Goal: Download file/media

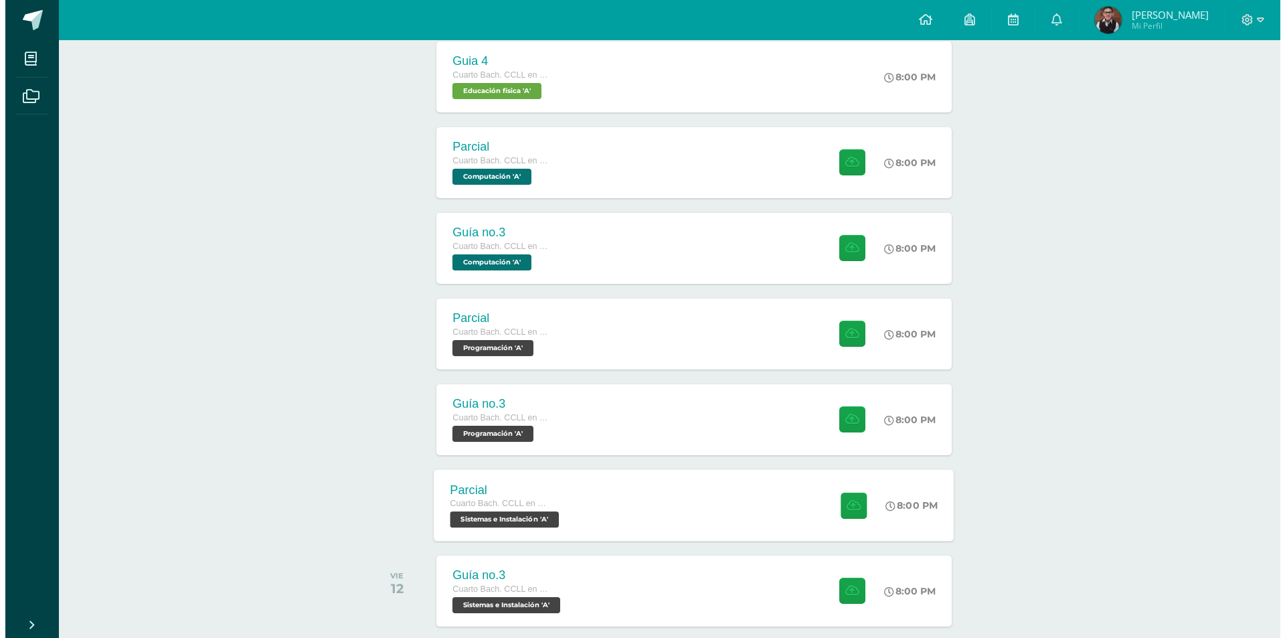
scroll to position [754, 0]
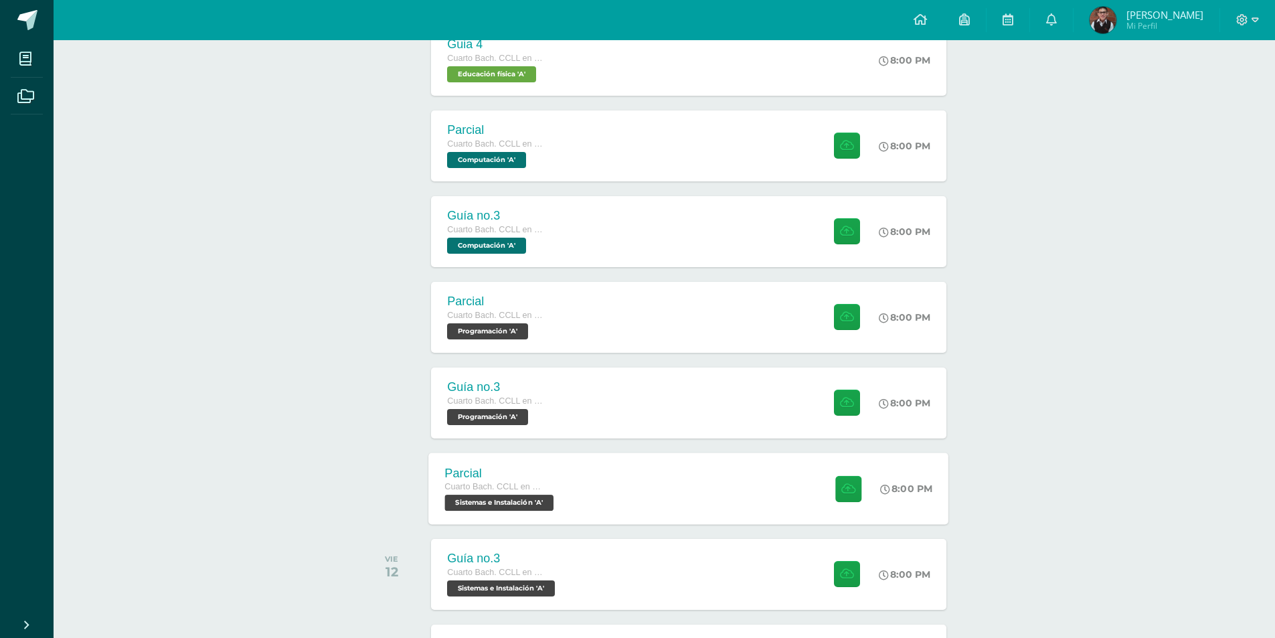
click at [663, 472] on div "Parcial Cuarto Bach. CCLL en Computación Sistemas e Instalación 'A' 8:00 PM Par…" at bounding box center [689, 488] width 520 height 72
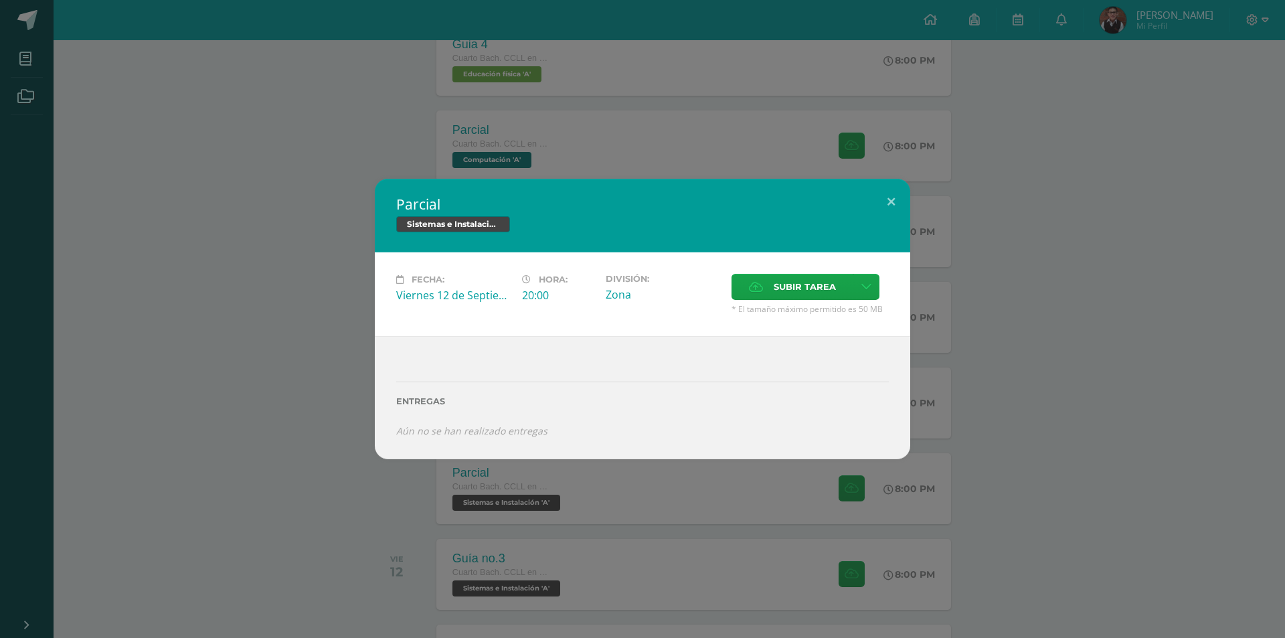
click at [212, 339] on div "Parcial Sistemas e Instalación Fecha: [DATE] Hora: 20:00 División: Zona" at bounding box center [642, 319] width 1274 height 280
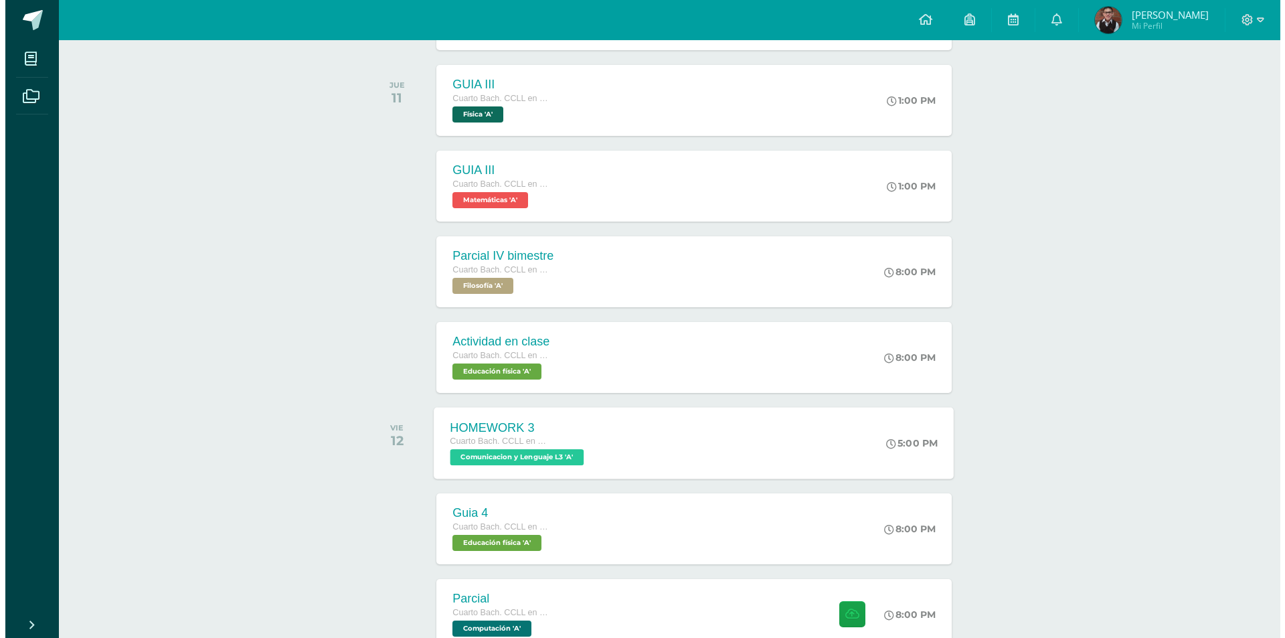
scroll to position [352, 0]
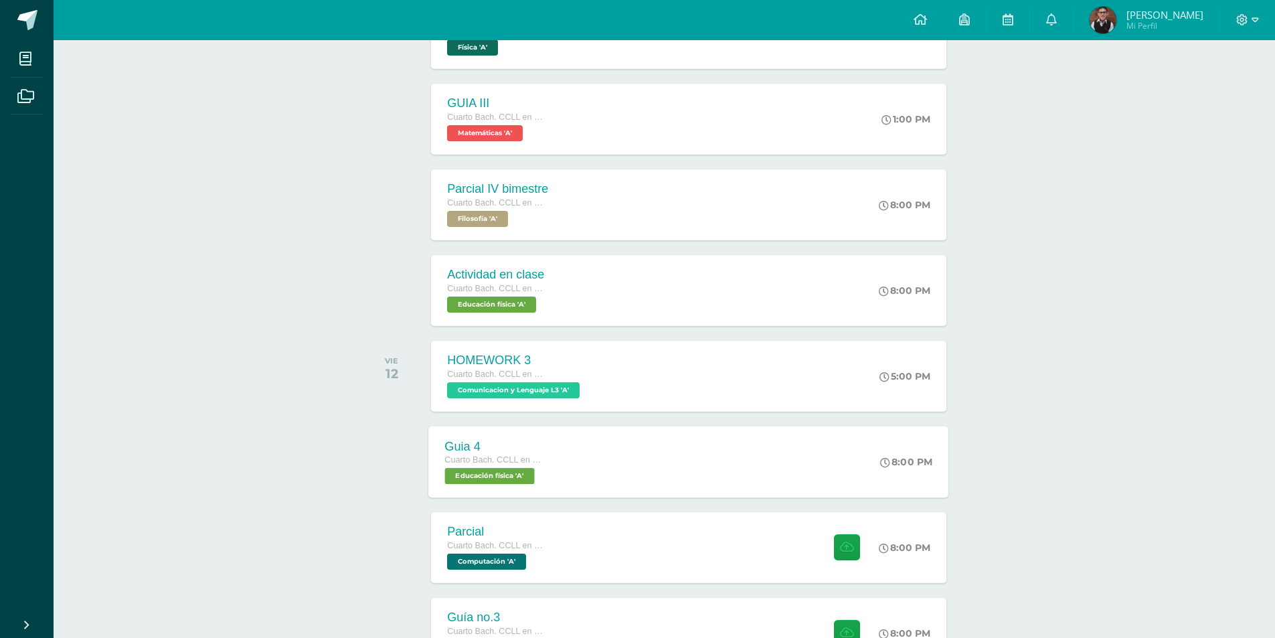
click at [583, 489] on div "Guia 4 Cuarto Bach. CCLL en Computación Educación física 'A' 8:00 PM Guia 4 Edu…" at bounding box center [689, 462] width 520 height 72
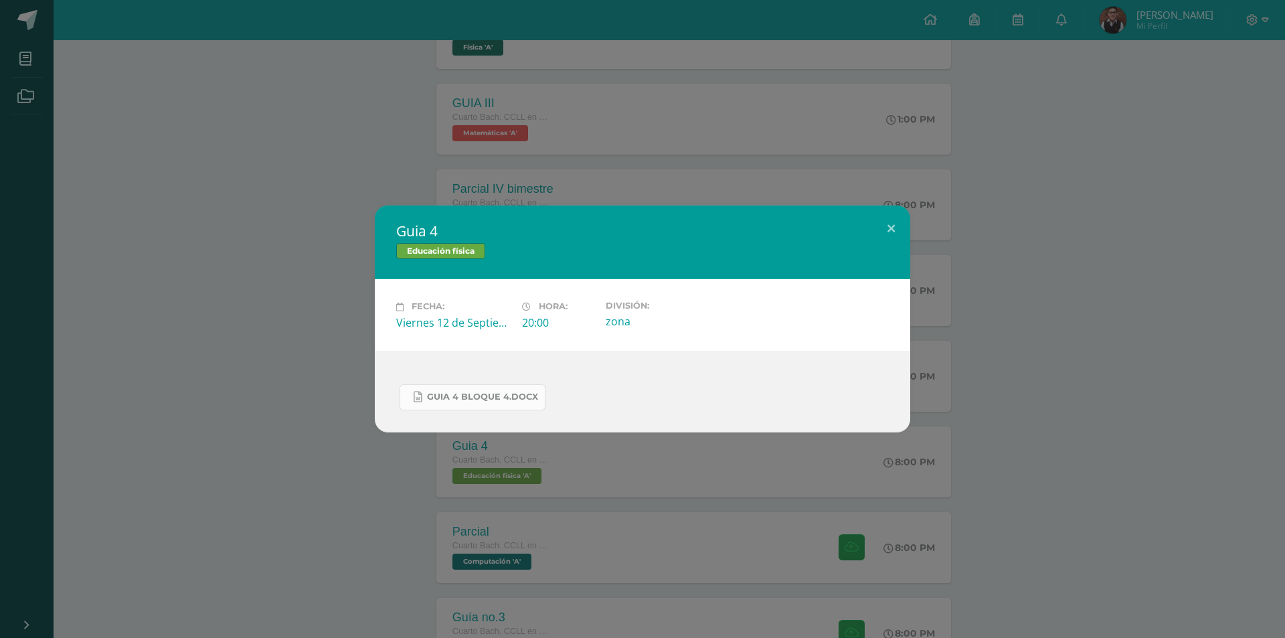
click at [513, 393] on span "guia 4 bloque 4.docx" at bounding box center [482, 397] width 111 height 11
click at [478, 400] on span "guia 4 bloque 4.docx" at bounding box center [482, 397] width 111 height 11
click at [328, 471] on div "Guia 4 Educación física Fecha: [DATE] Hora: 20:00 División: zona" at bounding box center [642, 319] width 1285 height 638
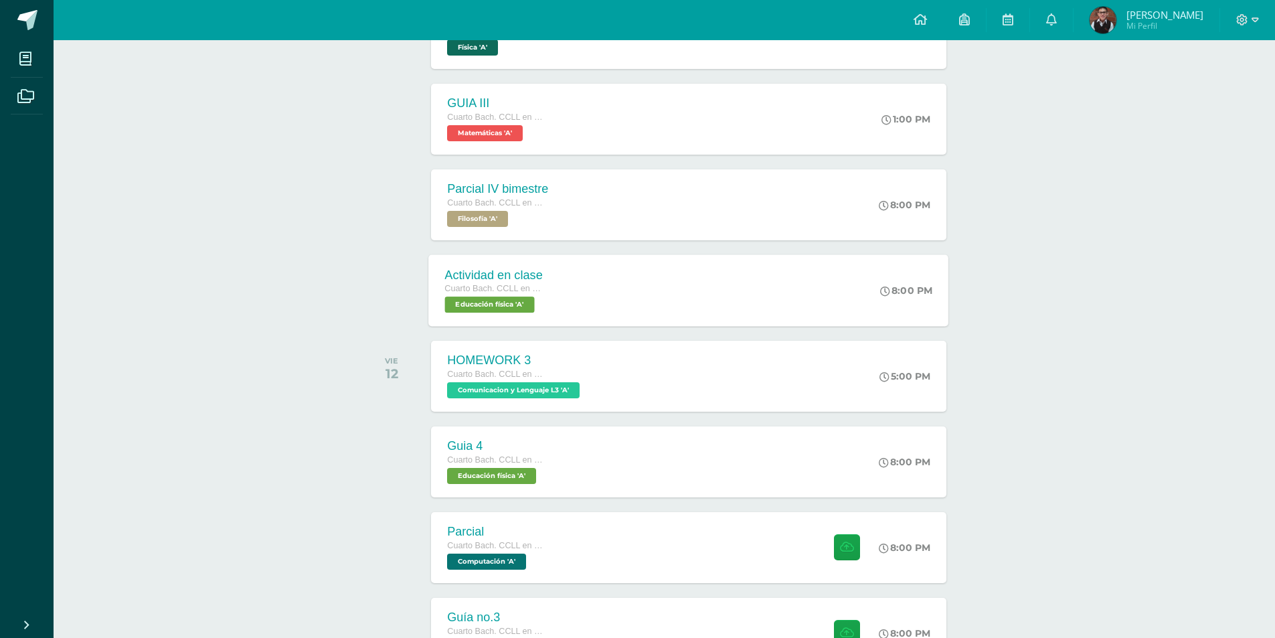
click at [565, 282] on div "Actividad en clase Cuarto Bach. CCLL en Computación Educación física 'A' 8:00 P…" at bounding box center [689, 290] width 520 height 72
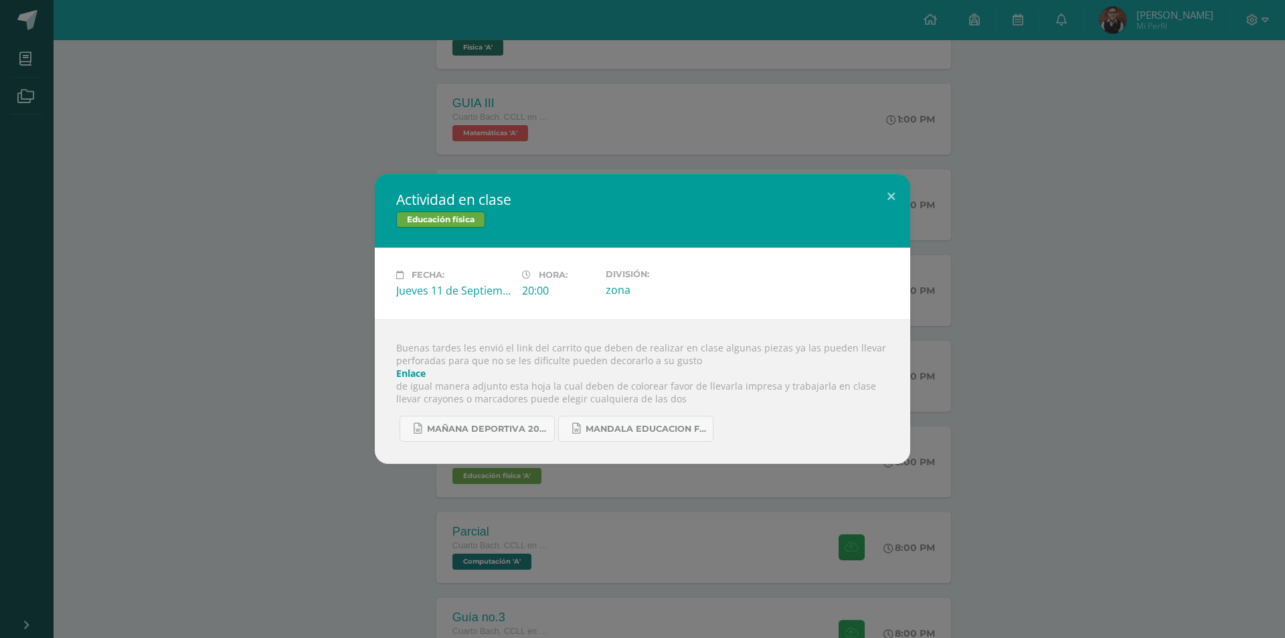
click at [418, 373] on link "Enlace" at bounding box center [410, 373] width 29 height 13
click at [578, 426] on icon at bounding box center [576, 428] width 8 height 11
click at [489, 431] on span "Mañana deportiva 2025.docx" at bounding box center [487, 429] width 120 height 11
click at [1217, 50] on div "Actividad en clase Educación física Fecha: [DATE] Hora: 20:00 División:" at bounding box center [642, 319] width 1285 height 638
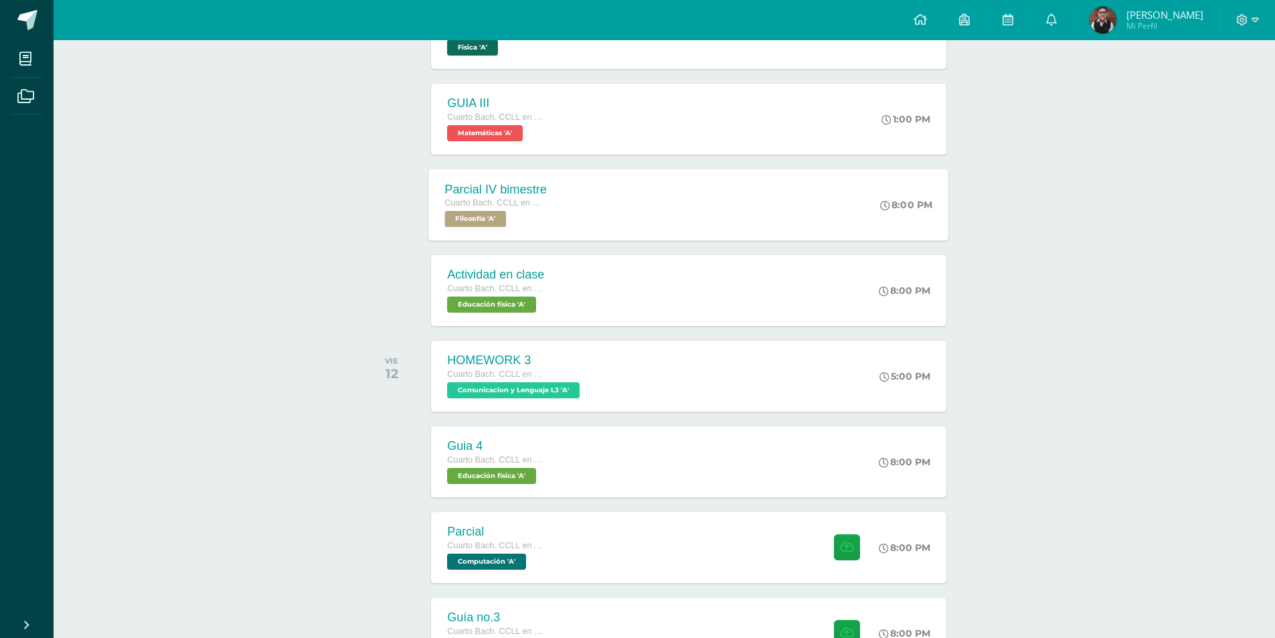
click at [655, 215] on div "Parcial IV bimestre Cuarto Bach. CCLL en Computación Filosofía 'A' 8:00 PM Parc…" at bounding box center [689, 205] width 520 height 72
